Goal: Task Accomplishment & Management: Use online tool/utility

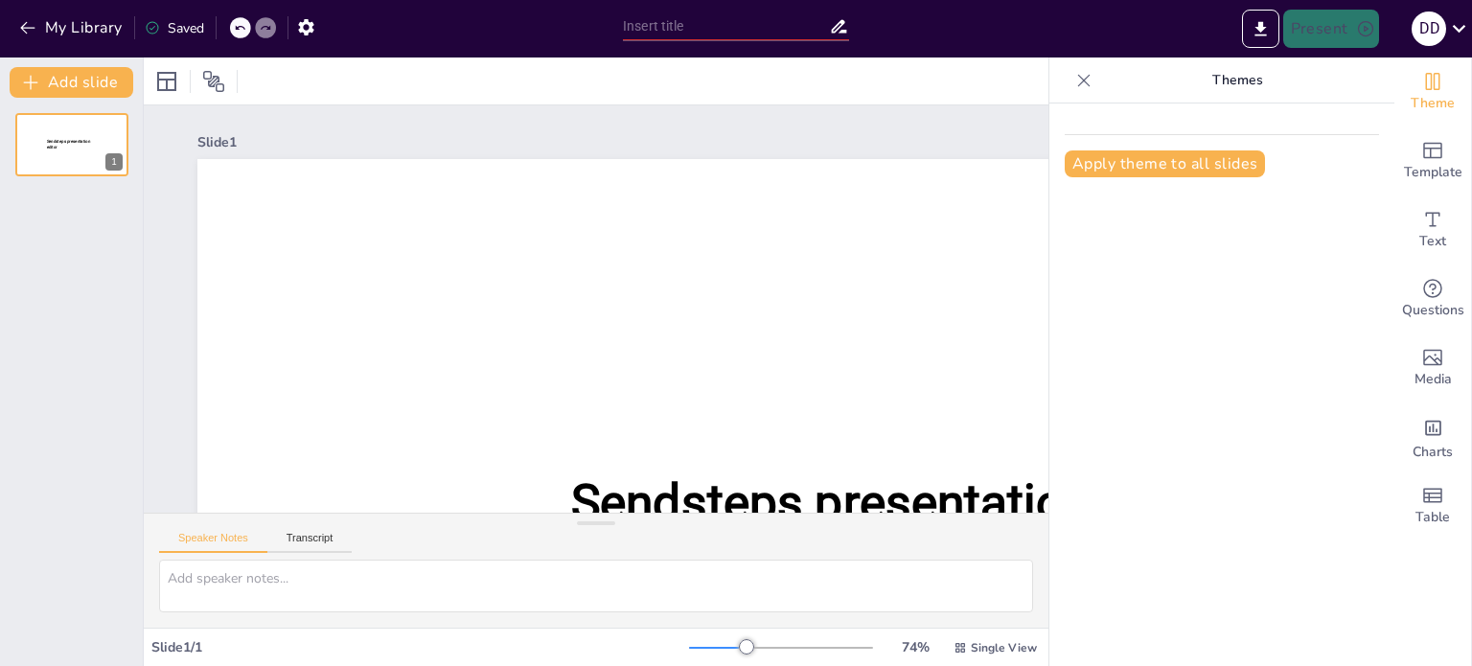
type input "New Sendsteps"
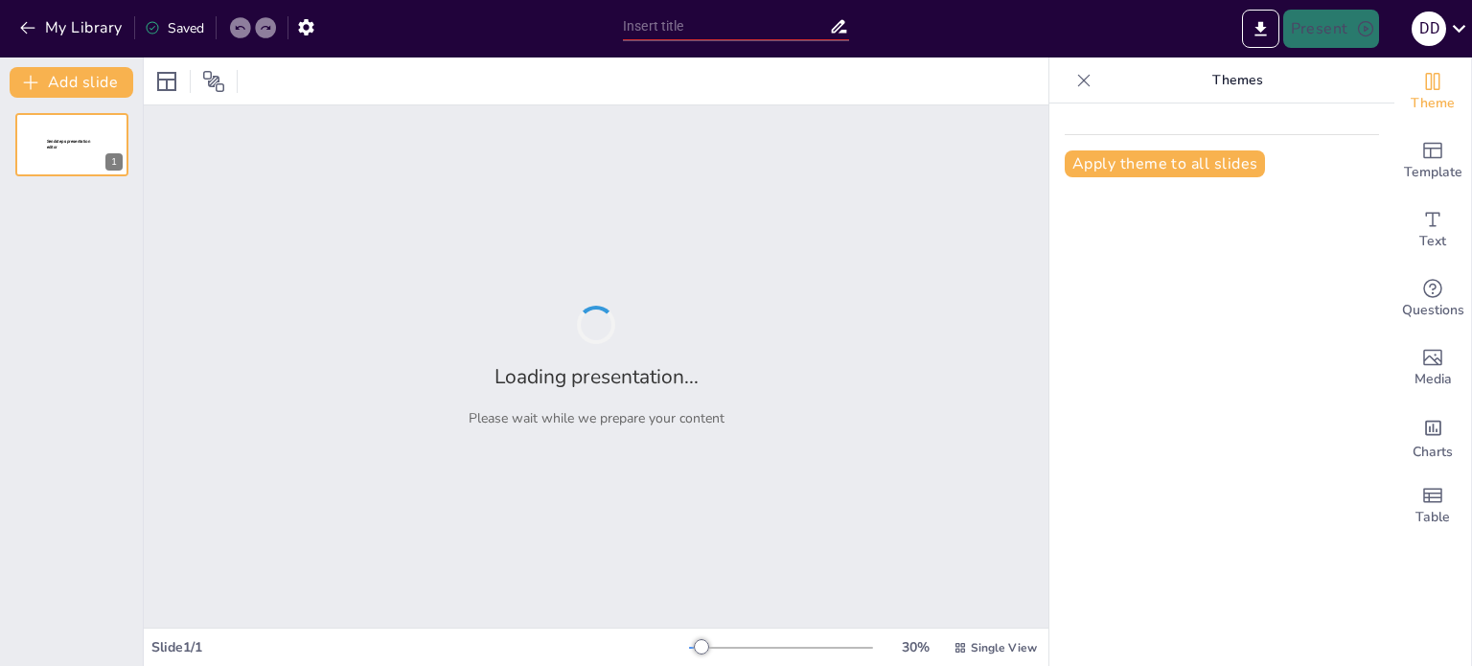
type input "Zuständigkeiten im Direkteinstieg: Ein Überblick über Regierungspräsidien und P…"
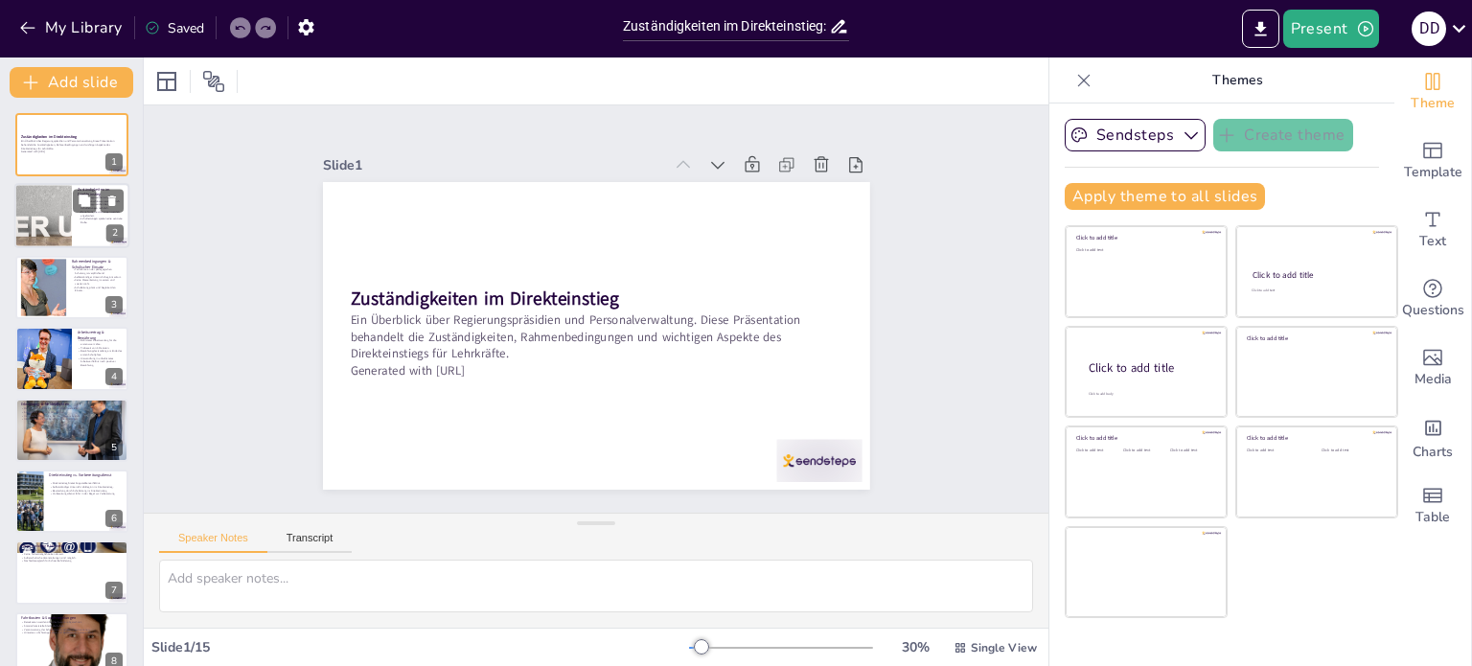
click at [43, 221] on div at bounding box center [42, 216] width 145 height 65
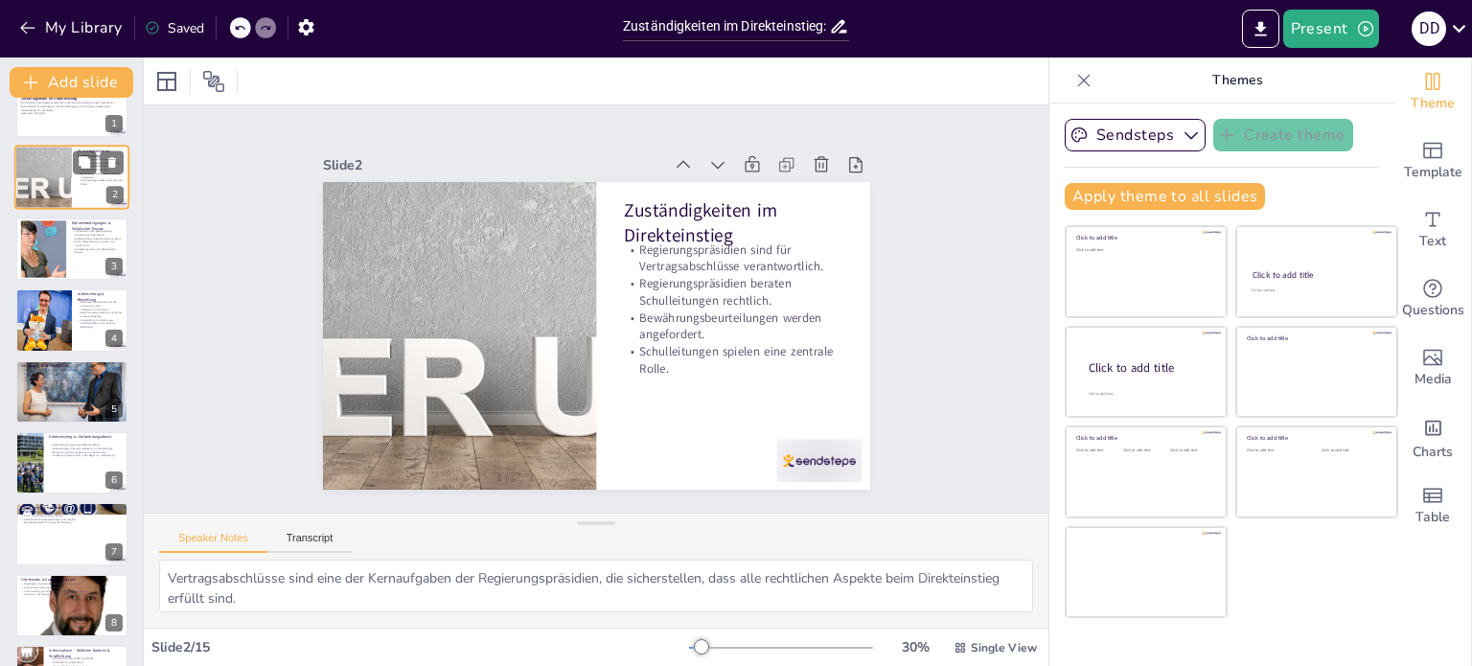
scroll to position [77, 0]
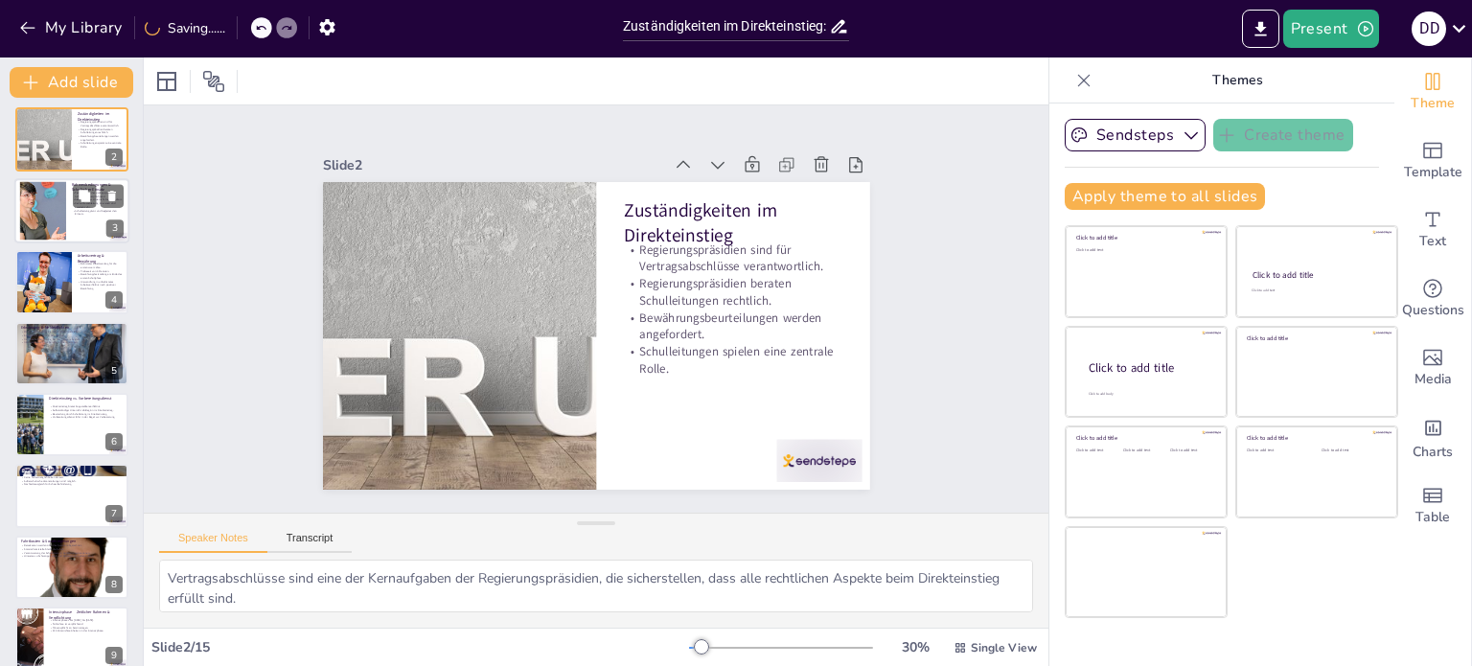
click at [57, 215] on div at bounding box center [44, 210] width 112 height 58
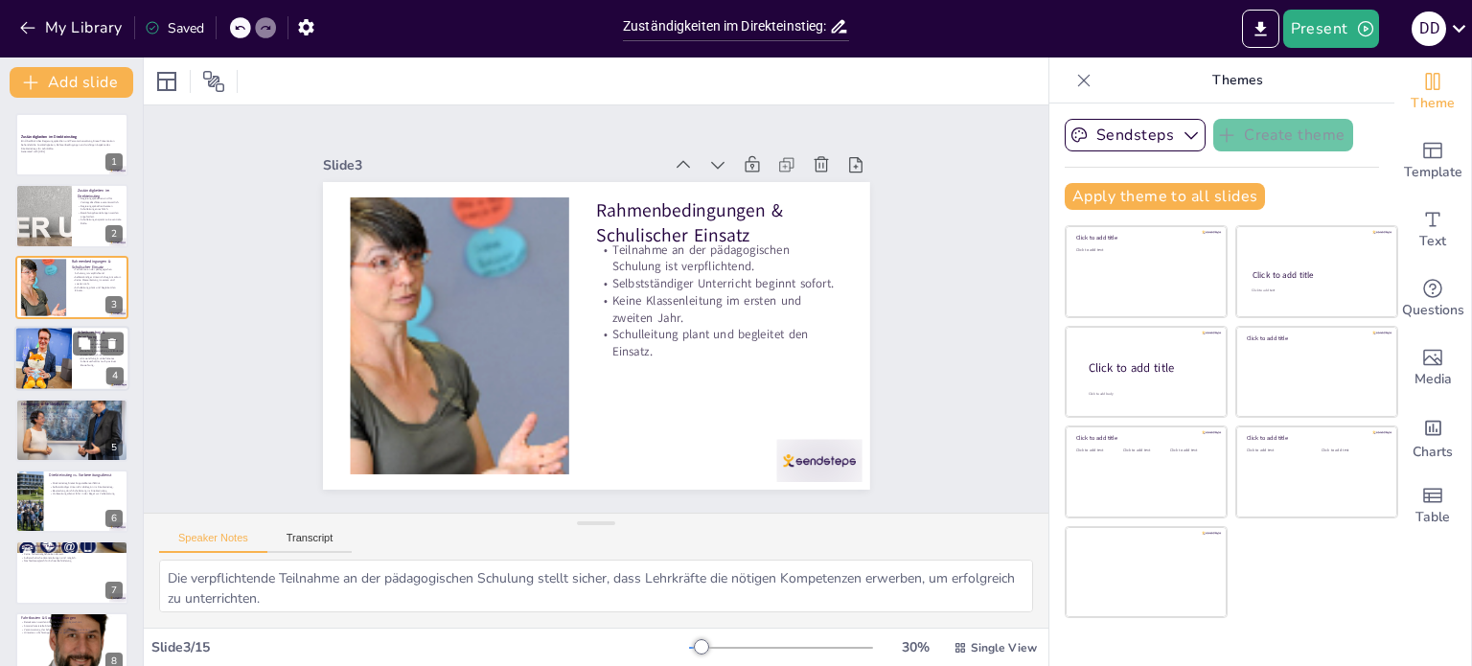
click at [44, 359] on div at bounding box center [43, 358] width 86 height 65
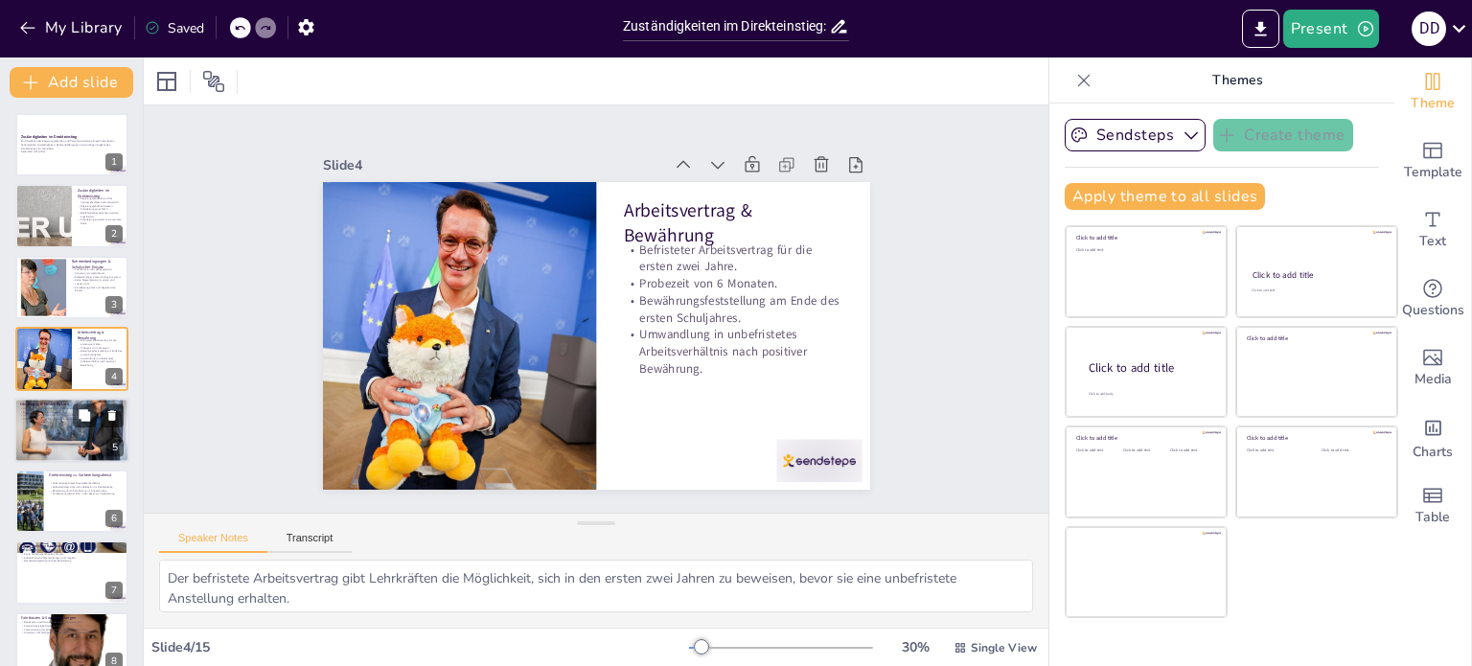
click at [50, 431] on div at bounding box center [71, 430] width 115 height 77
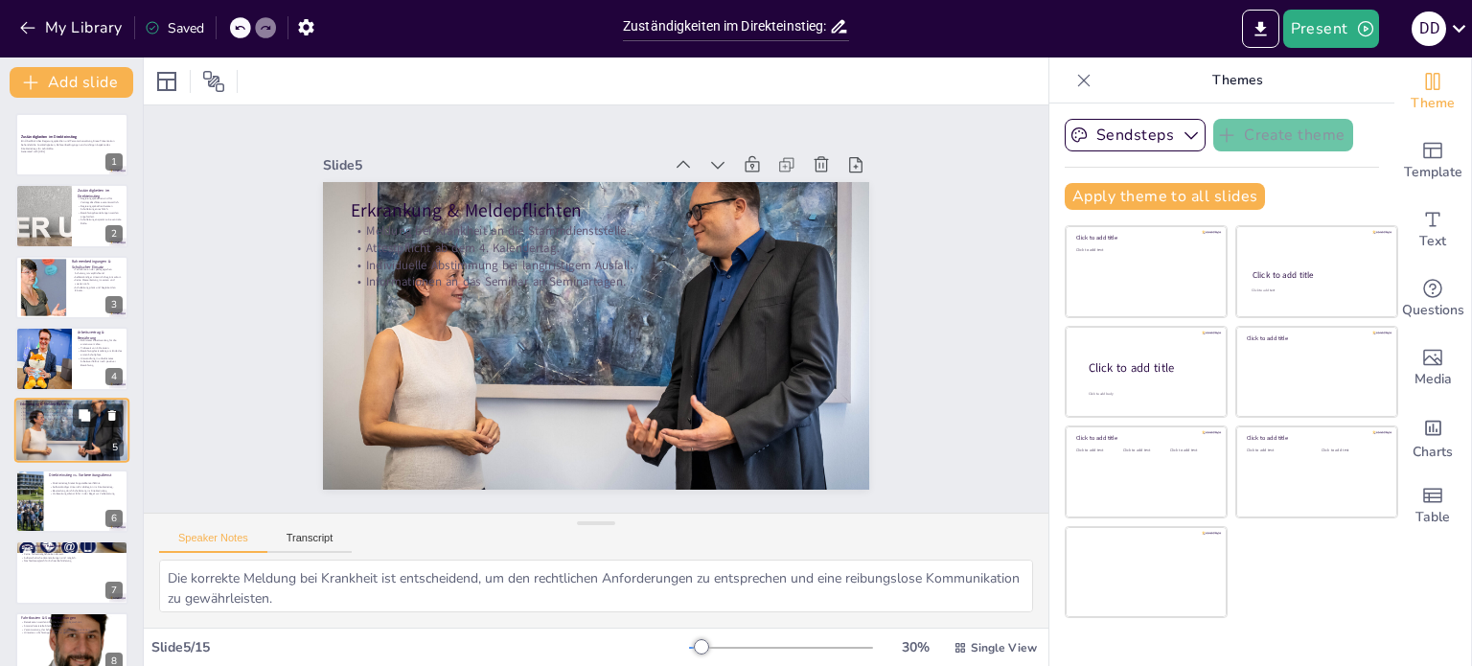
scroll to position [48, 0]
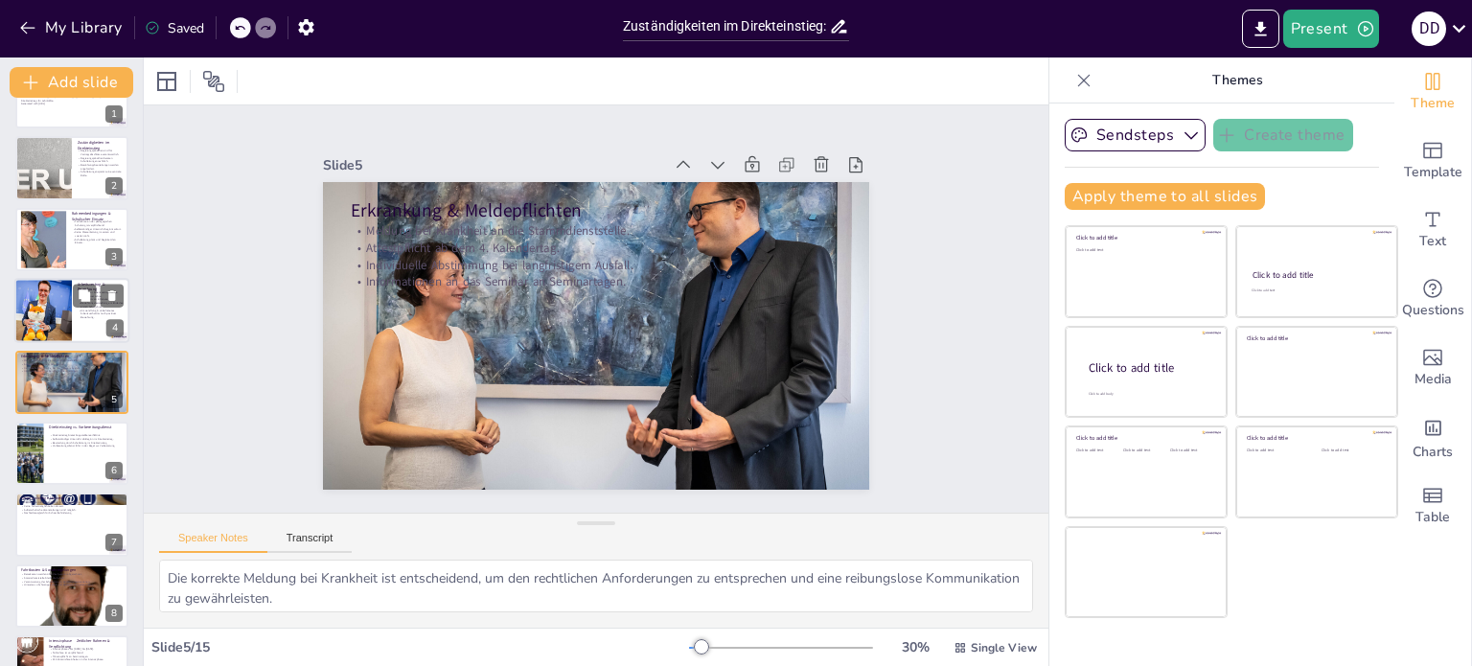
click at [42, 305] on div at bounding box center [43, 310] width 86 height 65
type textarea "Der befristete Arbeitsvertrag gibt Lehrkräften die Möglichkeit, sich in den ers…"
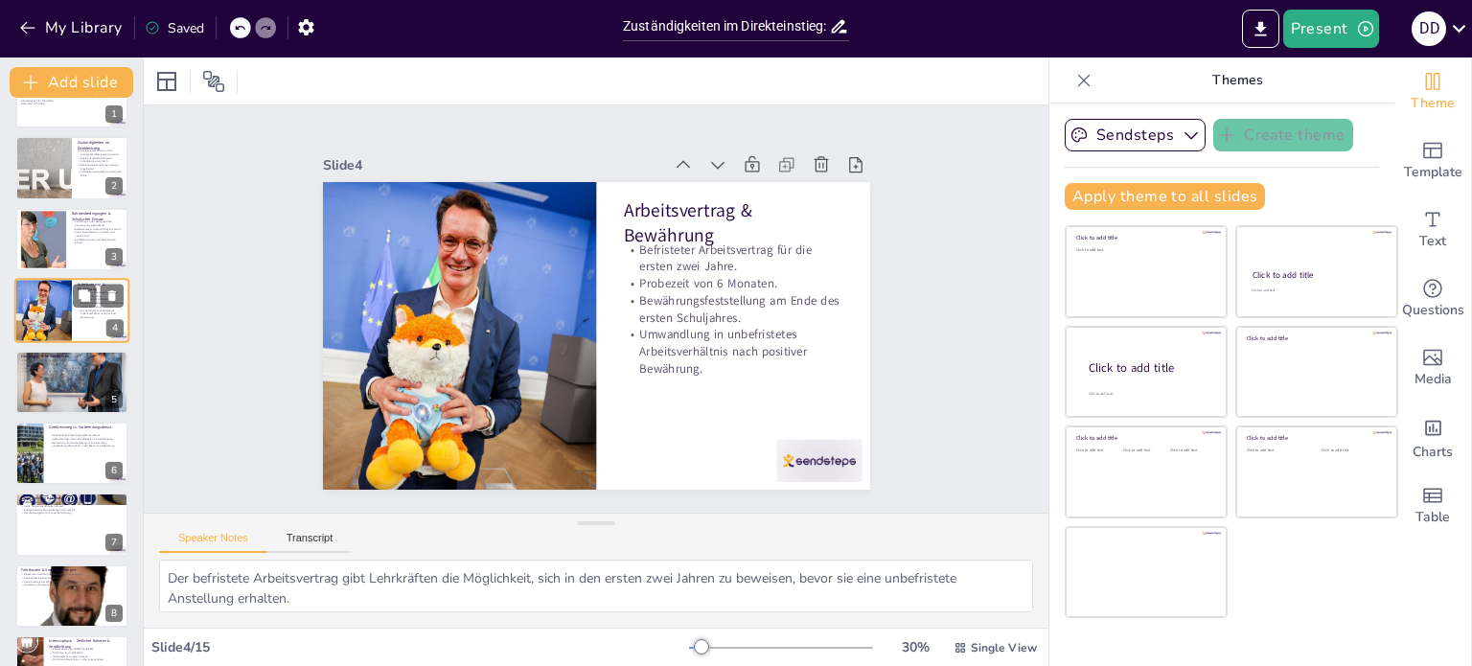
scroll to position [0, 0]
